Goal: Find specific page/section: Find specific page/section

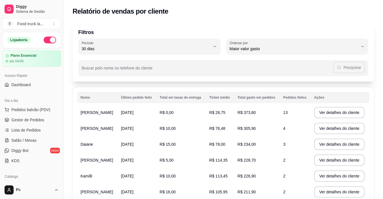
select select "30"
select select "HIGHEST_TOTAL_SPENT_WITH_ORDERS"
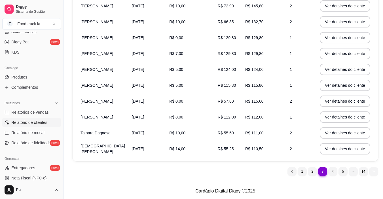
scroll to position [102, 0]
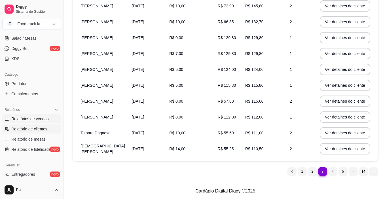
click at [36, 122] on link "Relatórios de vendas" at bounding box center [31, 118] width 59 height 9
select select "ALL"
select select "0"
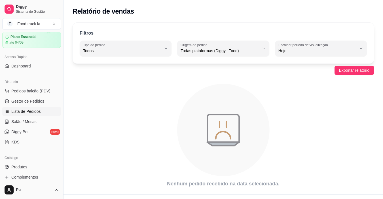
scroll to position [17, 0]
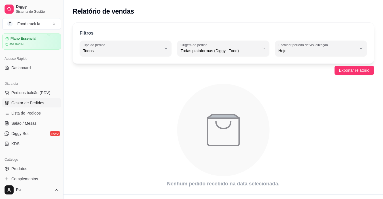
click at [38, 102] on span "Gestor de Pedidos" at bounding box center [27, 103] width 33 height 6
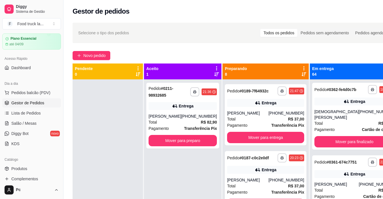
scroll to position [16, 0]
